Goal: Information Seeking & Learning: Check status

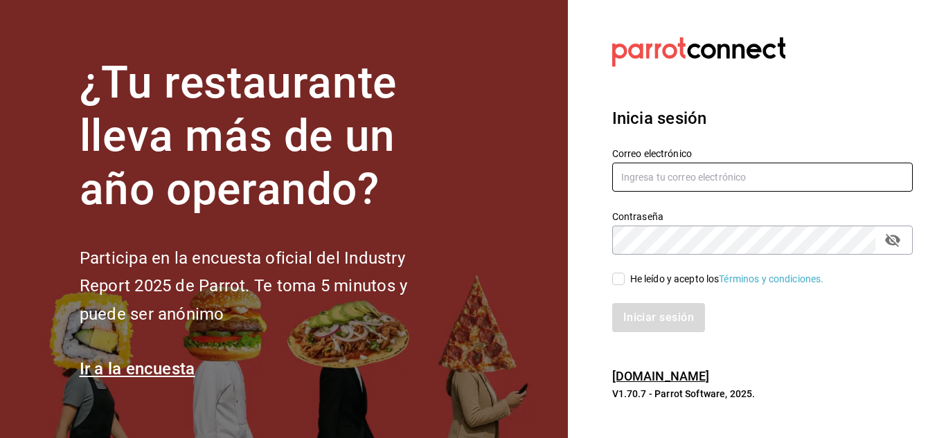
type input "[EMAIL_ADDRESS][DOMAIN_NAME]"
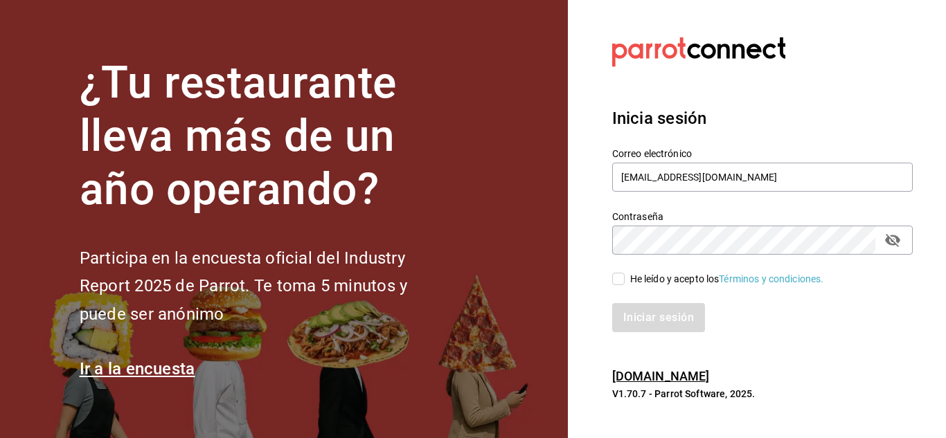
click at [617, 278] on input "He leído y acepto los Términos y condiciones." at bounding box center [618, 279] width 12 height 12
checkbox input "true"
click at [642, 323] on button "Iniciar sesión" at bounding box center [659, 317] width 94 height 29
click at [642, 323] on div "Iniciar sesión" at bounding box center [762, 317] width 301 height 29
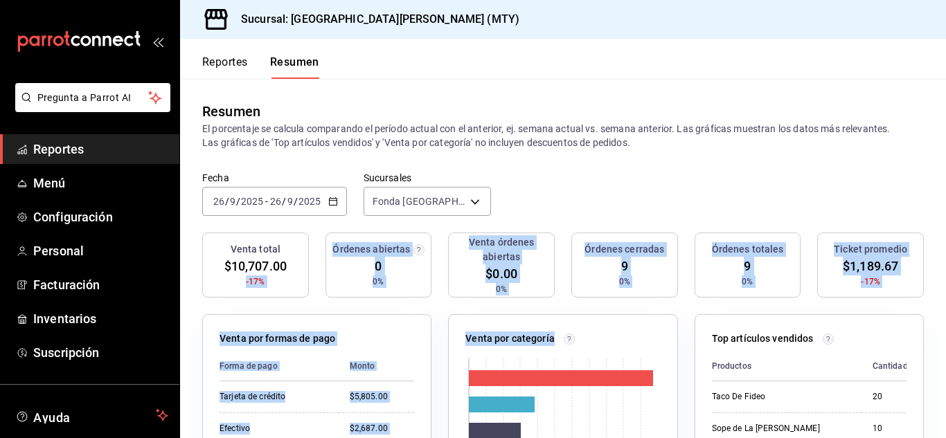
drag, startPoint x: 0, startPoint y: 0, endPoint x: 293, endPoint y: 298, distance: 417.7
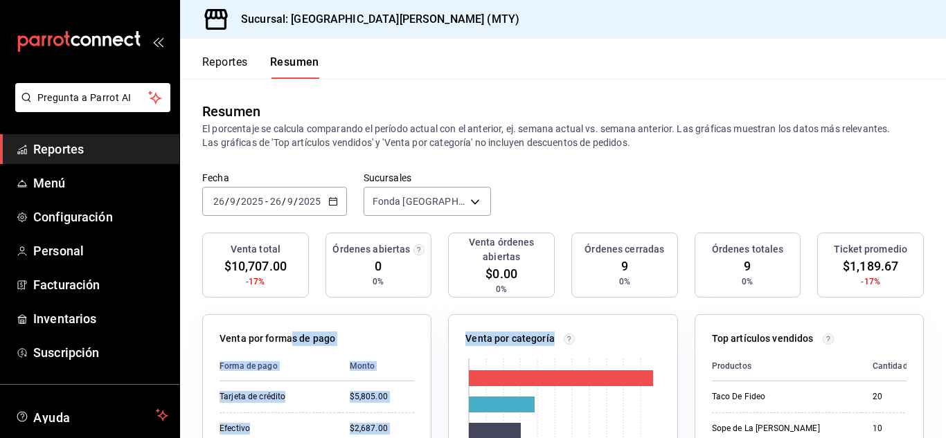
click at [69, 148] on span "Reportes" at bounding box center [100, 149] width 135 height 19
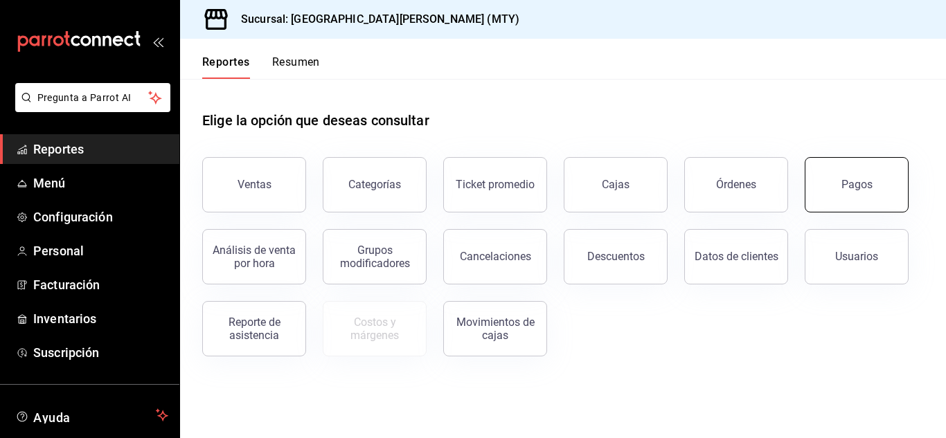
click at [812, 200] on button "Pagos" at bounding box center [857, 184] width 104 height 55
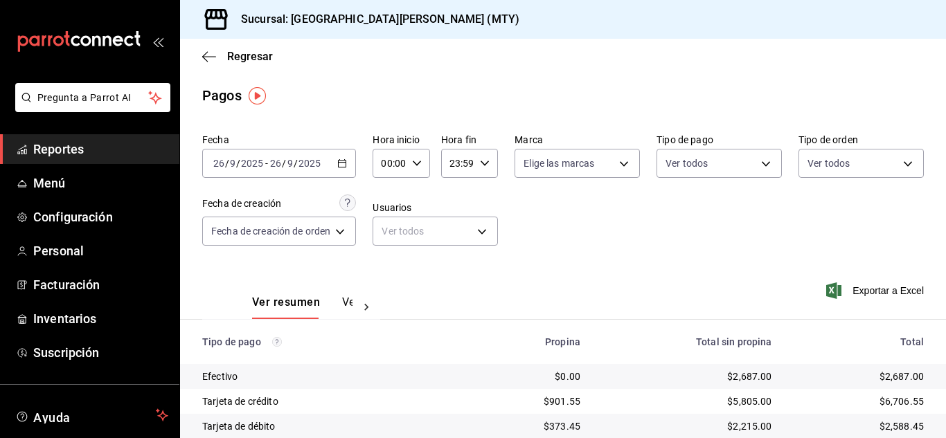
scroll to position [73, 0]
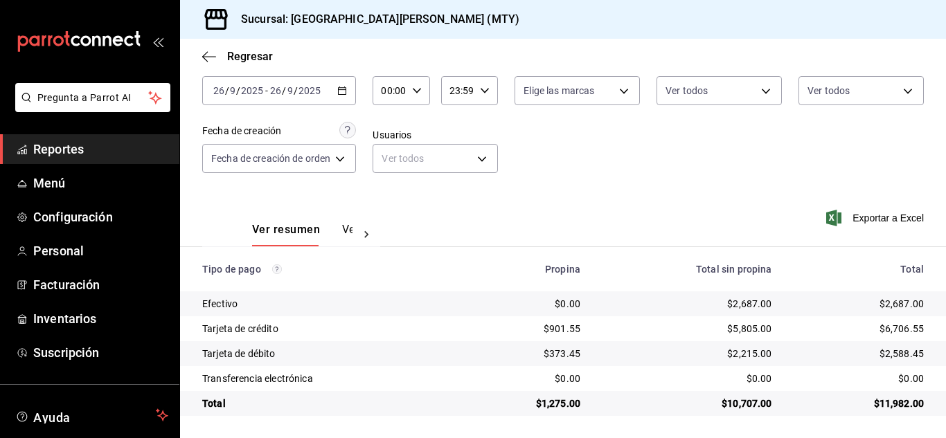
click at [76, 159] on link "Reportes" at bounding box center [89, 149] width 179 height 30
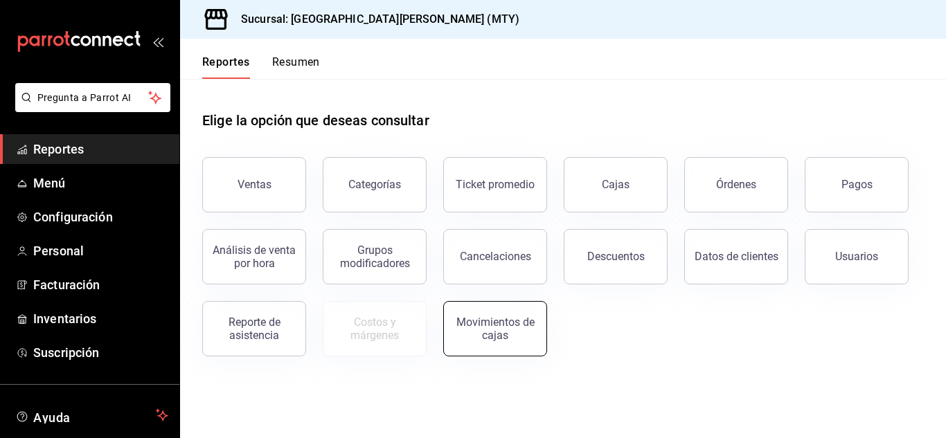
click at [455, 319] on button "Movimientos de cajas" at bounding box center [495, 328] width 104 height 55
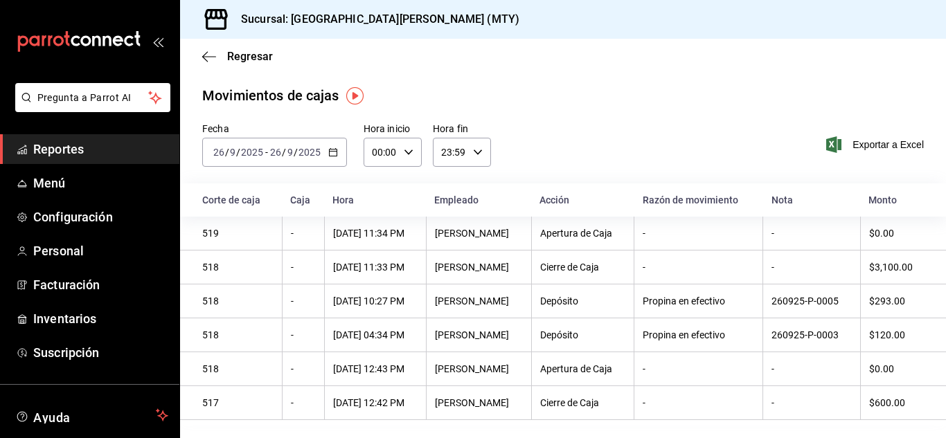
click at [51, 150] on span "Reportes" at bounding box center [100, 149] width 135 height 19
